Goal: Transaction & Acquisition: Book appointment/travel/reservation

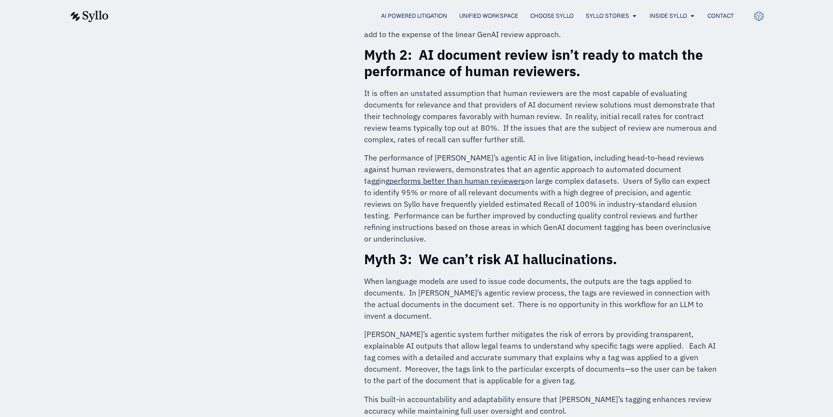
click at [754, 213] on div "Myths Busted: How [PERSON_NAME]’s Agentic AI Calms 5 Fears About Automated Docu…" at bounding box center [416, 269] width 833 height 1690
drag, startPoint x: 112, startPoint y: 124, endPoint x: 124, endPoint y: 127, distance: 12.1
click at [112, 124] on div "Myths Busted: How [PERSON_NAME]’s Agentic AI Calms 5 Fears About Automated Docu…" at bounding box center [416, 269] width 623 height 1574
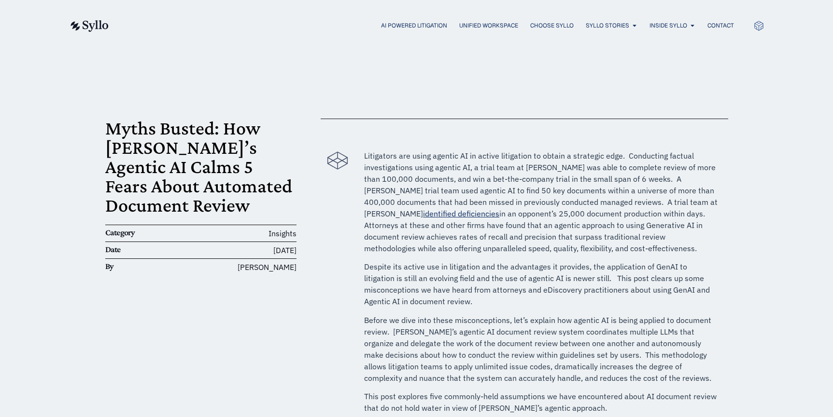
drag, startPoint x: 52, startPoint y: 113, endPoint x: 110, endPoint y: 123, distance: 58.6
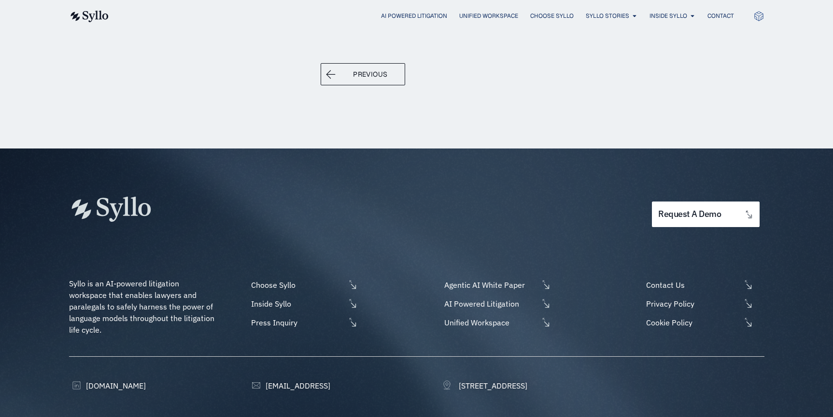
scroll to position [1400, 0]
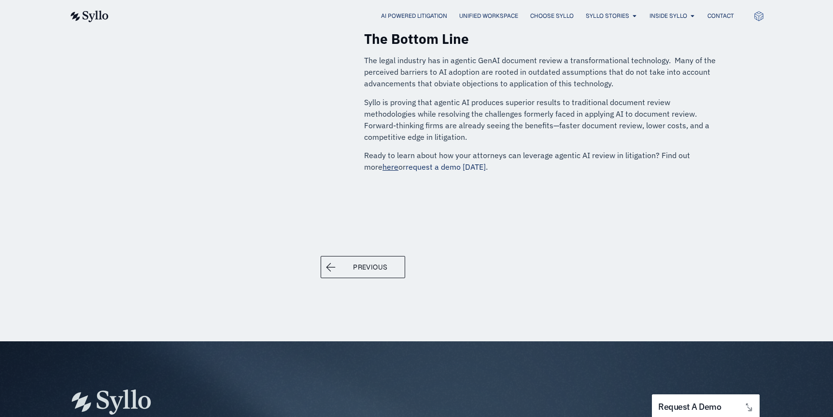
click at [467, 162] on link "request a demo [DATE]" at bounding box center [445, 167] width 80 height 10
click at [457, 162] on link "request a demo [DATE]" at bounding box center [445, 167] width 80 height 10
